Goal: Navigation & Orientation: Find specific page/section

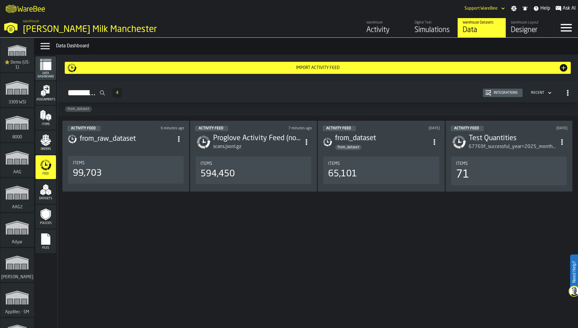
click at [370, 52] on div "Data Menu Data Dashboard" at bounding box center [306, 46] width 544 height 17
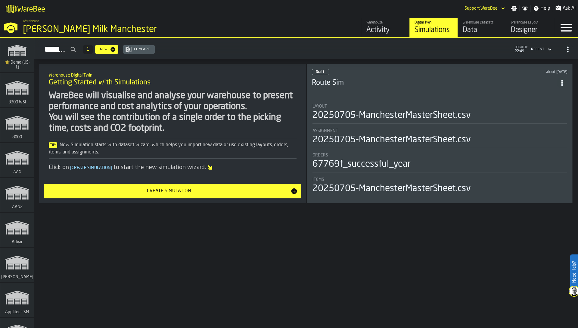
click at [240, 152] on div "Tip: New Simulation starts with dataset wizard, which helps you import new data…" at bounding box center [173, 148] width 248 height 14
click at [377, 31] on div "Activity" at bounding box center [386, 30] width 38 height 10
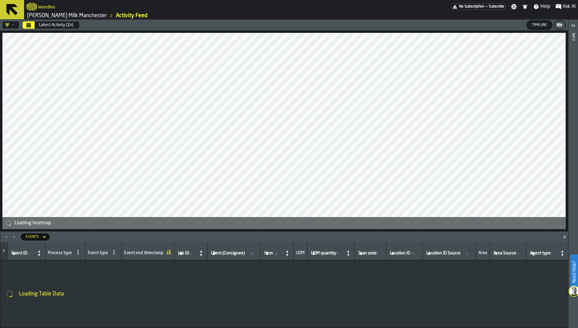
click at [565, 236] on polygon "Close" at bounding box center [564, 236] width 3 height 3
